Goal: Task Accomplishment & Management: Use online tool/utility

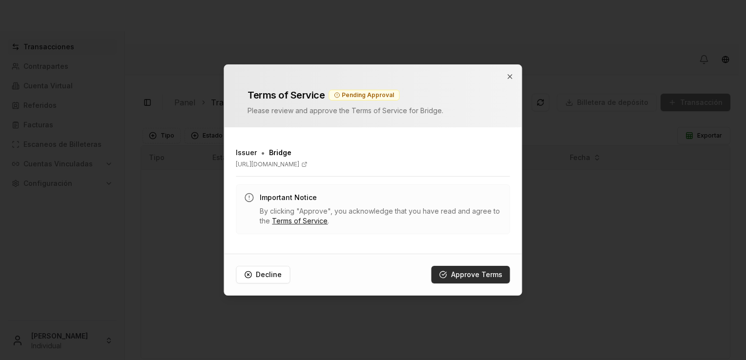
click at [460, 272] on button "Approve Terms" at bounding box center [470, 275] width 79 height 18
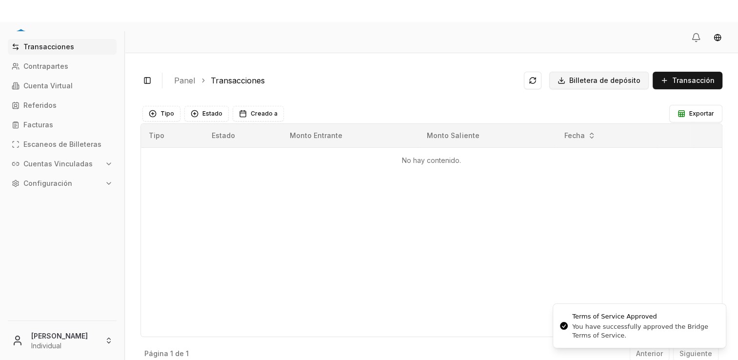
click at [568, 84] on button "Billetera de depósito" at bounding box center [599, 81] width 100 height 18
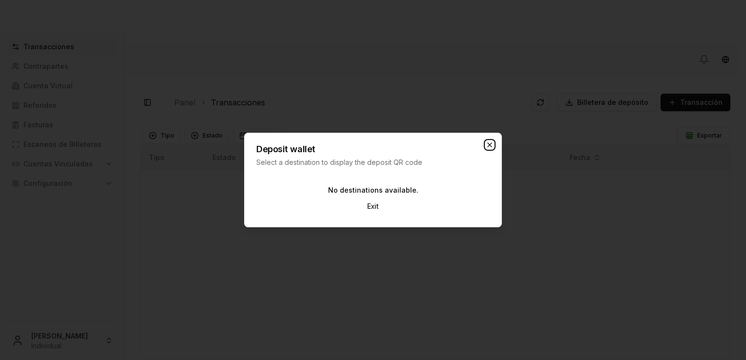
click at [486, 147] on icon "button" at bounding box center [489, 145] width 8 height 8
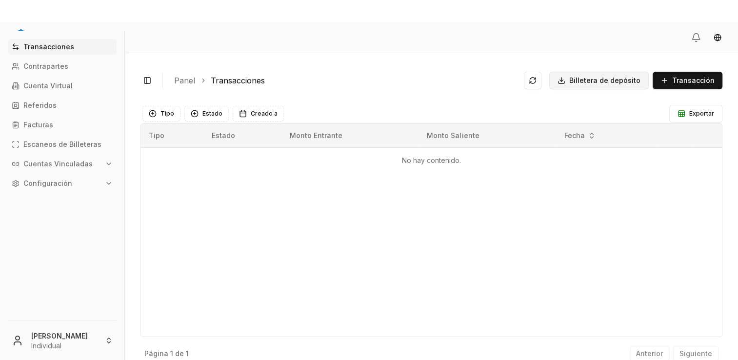
click at [601, 82] on span "Billetera de depósito" at bounding box center [604, 81] width 71 height 10
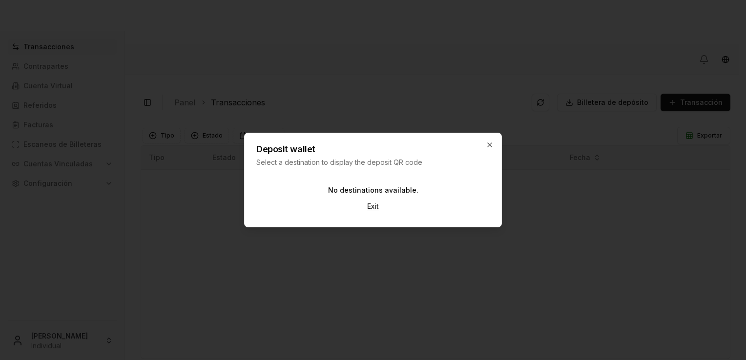
click at [371, 208] on button "Exit" at bounding box center [372, 207] width 27 height 18
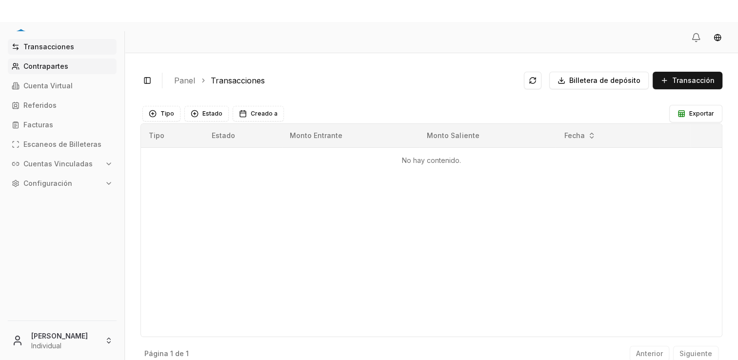
click at [36, 63] on p "Contrapartes" at bounding box center [45, 66] width 45 height 7
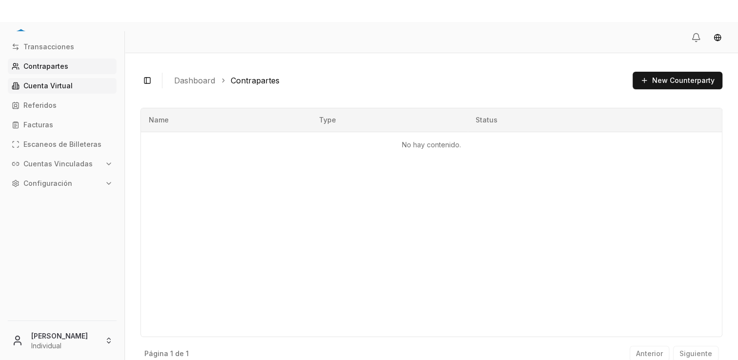
click at [39, 87] on p "Cuenta Virtual" at bounding box center [47, 85] width 49 height 7
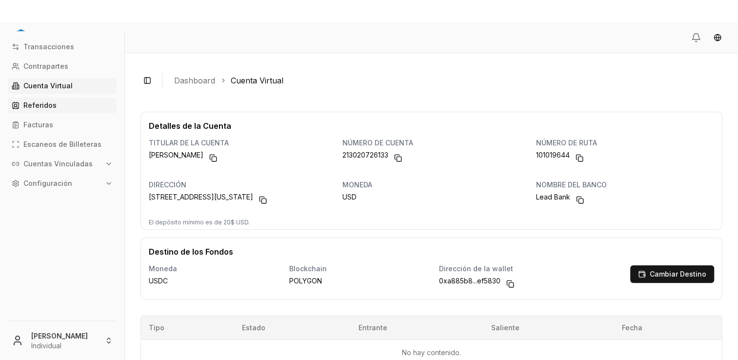
click at [57, 102] on link "Referidos" at bounding box center [62, 106] width 109 height 16
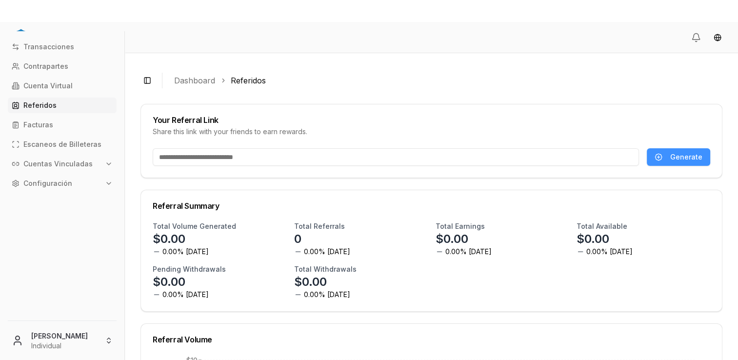
click at [657, 154] on button "Generate" at bounding box center [678, 157] width 63 height 18
type input "**********"
click at [672, 158] on span "Copy Link" at bounding box center [686, 157] width 34 height 10
drag, startPoint x: 268, startPoint y: 157, endPoint x: 238, endPoint y: 156, distance: 29.8
click at [238, 156] on input "**********" at bounding box center [395, 157] width 485 height 18
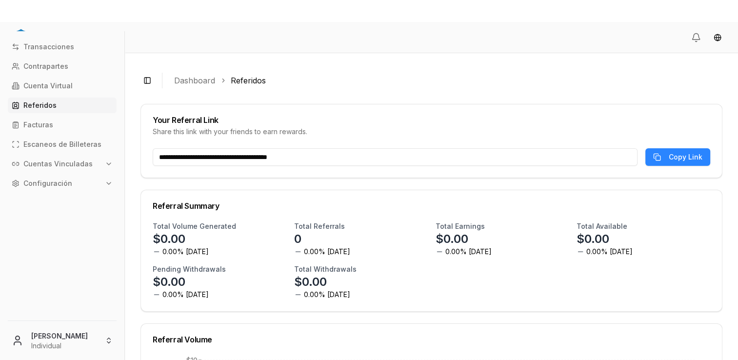
click at [238, 156] on input "**********" at bounding box center [395, 157] width 485 height 18
click at [238, 156] on body "**********" at bounding box center [369, 214] width 738 height 385
select select "**"
click at [238, 156] on input "**********" at bounding box center [395, 157] width 485 height 18
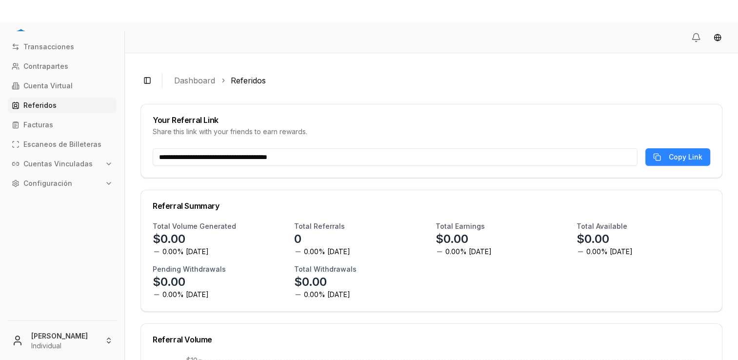
click at [238, 156] on input "**********" at bounding box center [395, 157] width 485 height 18
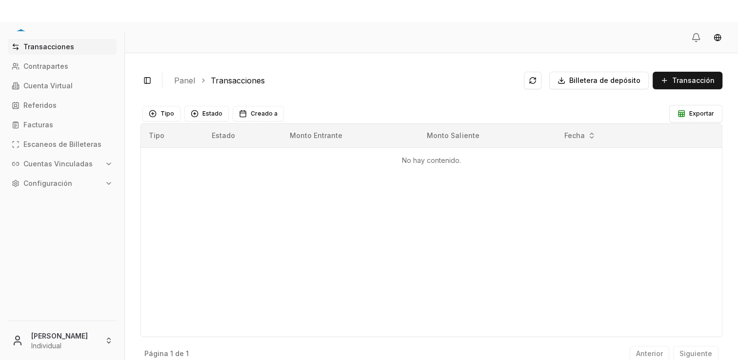
click at [734, 0] on div at bounding box center [734, 0] width 0 height 0
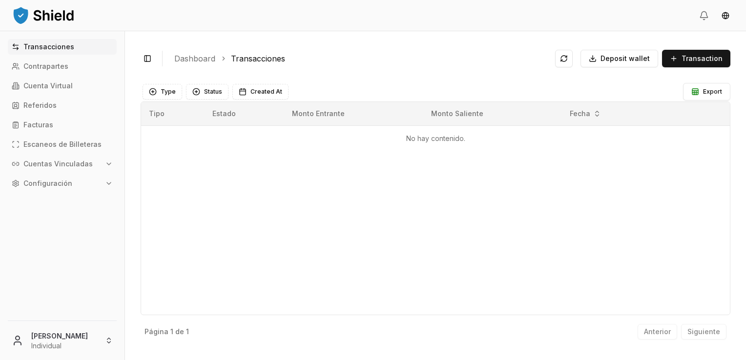
click at [43, 190] on button "Configuración" at bounding box center [62, 184] width 109 height 16
click at [49, 234] on link "Equipo" at bounding box center [62, 235] width 85 height 16
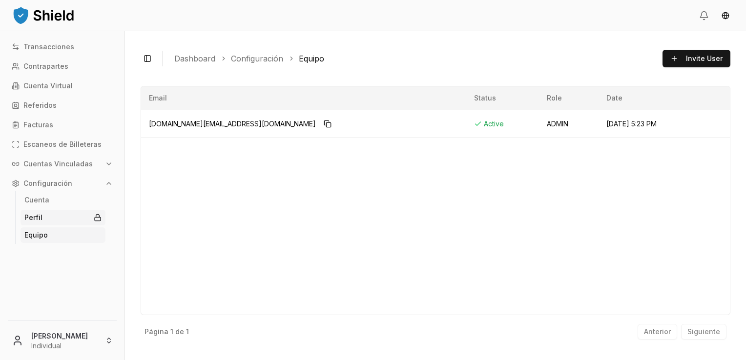
click at [51, 221] on link "Perfil" at bounding box center [62, 218] width 85 height 16
click at [49, 200] on link "Cuenta" at bounding box center [62, 200] width 85 height 16
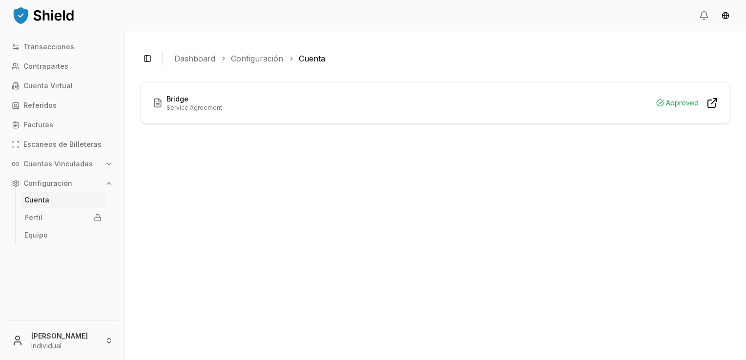
click at [275, 117] on div "Bridge Service Agreement Approved" at bounding box center [435, 102] width 588 height 41
click at [198, 100] on h3 "Bridge" at bounding box center [194, 99] width 56 height 10
click at [169, 104] on p "Service Agreement" at bounding box center [194, 108] width 56 height 8
click at [57, 161] on p "Cuentas Vinculadas" at bounding box center [57, 164] width 69 height 7
click at [60, 202] on link "Cuentas Bancarias" at bounding box center [62, 198] width 85 height 16
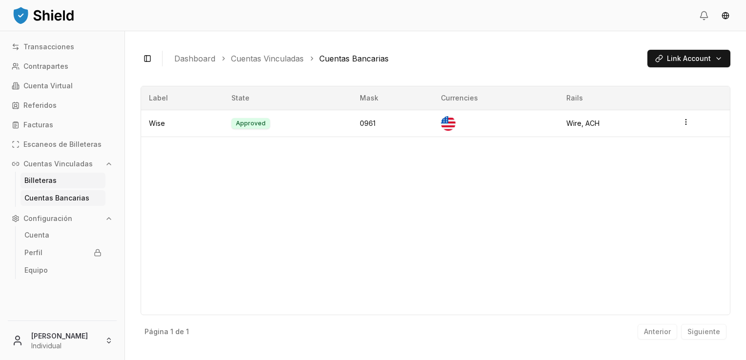
click at [59, 182] on link "Billeteras" at bounding box center [62, 181] width 85 height 16
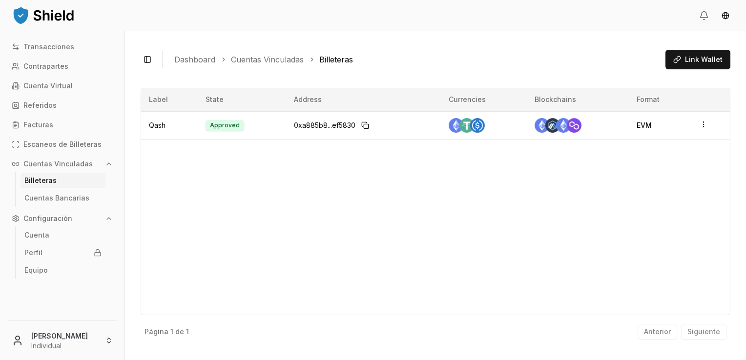
click at [63, 170] on button "Cuentas Vinculadas" at bounding box center [62, 164] width 109 height 16
click at [63, 146] on p "Escaneos de Billeteras" at bounding box center [62, 144] width 78 height 7
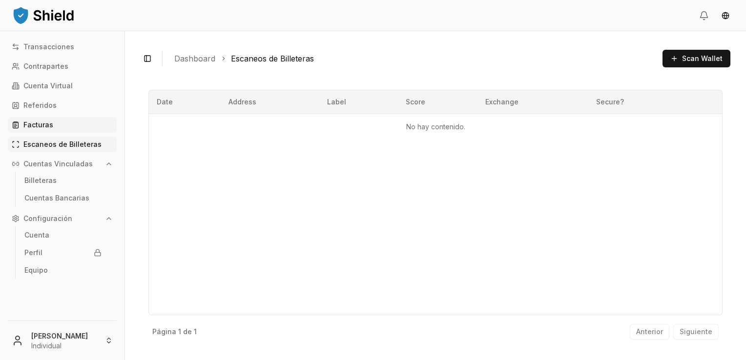
click at [53, 128] on link "Facturas" at bounding box center [62, 125] width 109 height 16
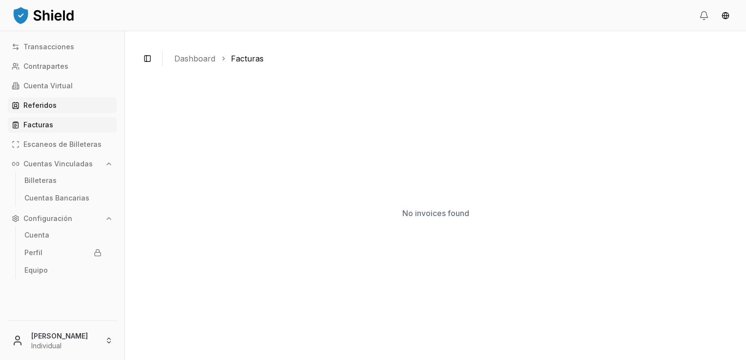
click at [50, 108] on p "Referidos" at bounding box center [39, 105] width 33 height 7
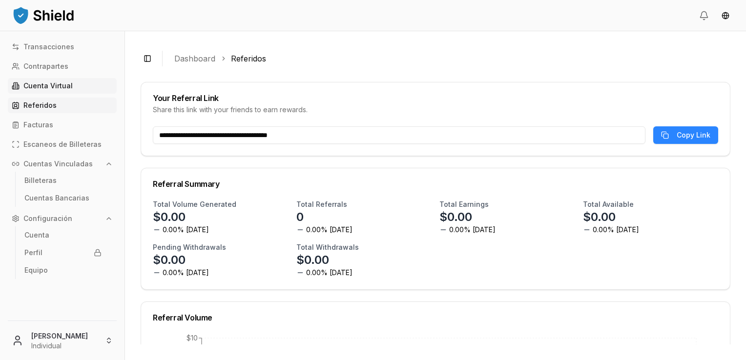
click at [54, 89] on p "Cuenta Virtual" at bounding box center [47, 85] width 49 height 7
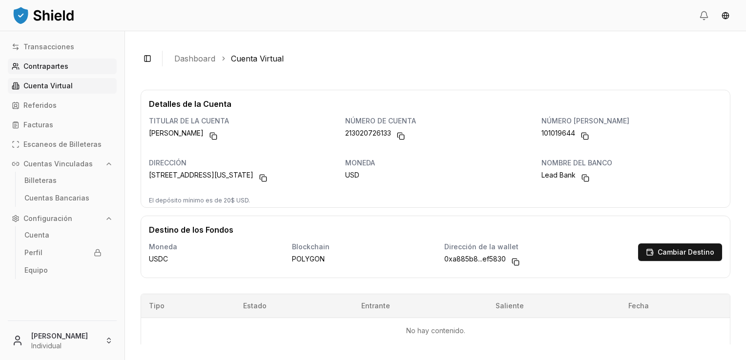
click at [85, 74] on link "Contrapartes" at bounding box center [62, 67] width 109 height 16
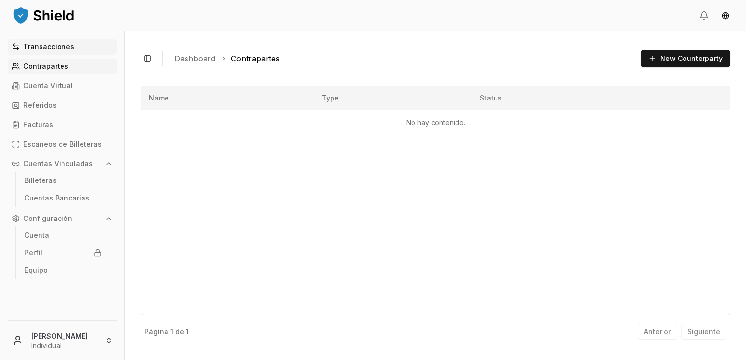
click at [72, 53] on link "Transacciones" at bounding box center [62, 47] width 109 height 16
click at [61, 17] on img at bounding box center [43, 15] width 63 height 20
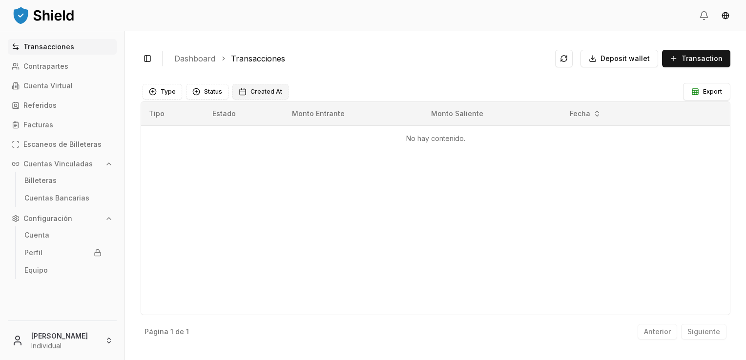
click at [252, 89] on span "Created At" at bounding box center [266, 92] width 32 height 8
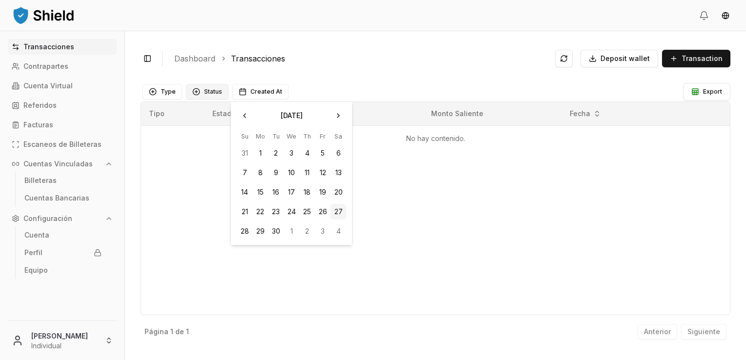
click at [199, 93] on button "Status" at bounding box center [207, 92] width 42 height 16
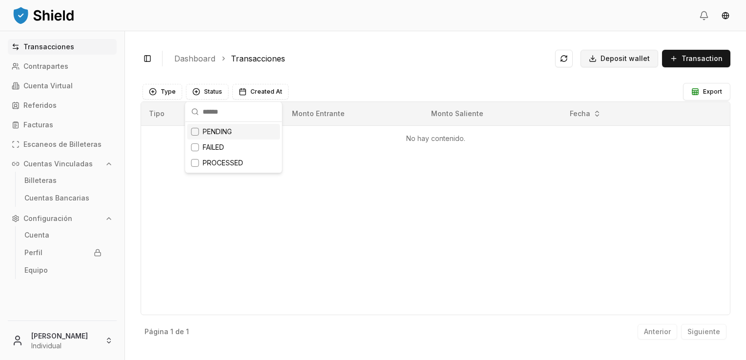
click at [625, 61] on span "Deposit wallet" at bounding box center [624, 59] width 49 height 10
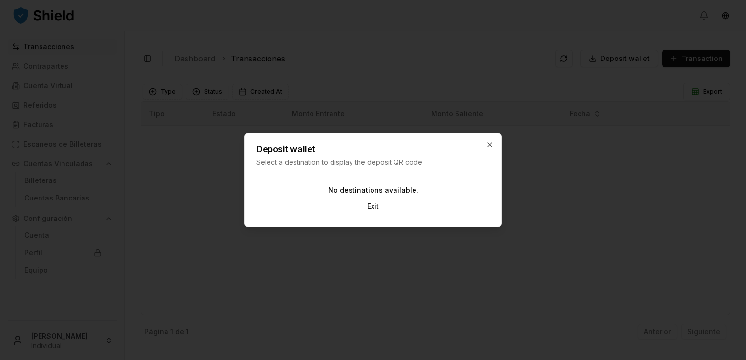
click at [367, 207] on button "Exit" at bounding box center [372, 207] width 27 height 18
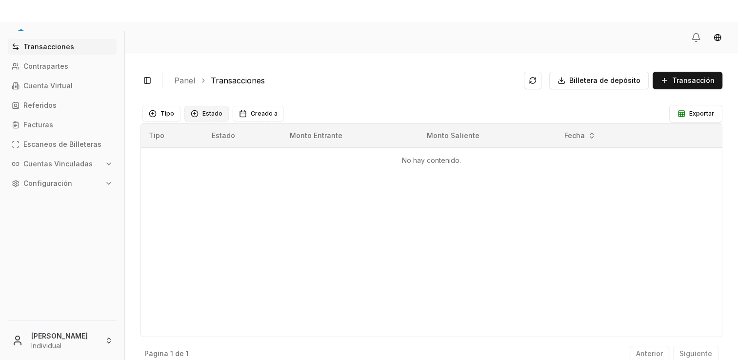
click at [200, 115] on button "Estado" at bounding box center [206, 114] width 44 height 16
click at [74, 50] on link "Transacciones" at bounding box center [62, 47] width 109 height 16
